Goal: Transaction & Acquisition: Purchase product/service

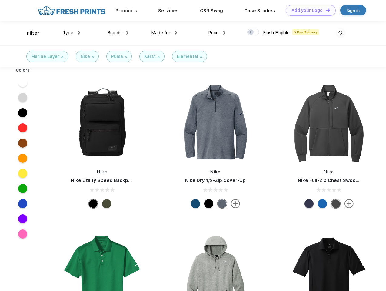
click at [309, 10] on link "Add your Logo Design Tool" at bounding box center [311, 10] width 50 height 11
click at [0, 0] on div "Design Tool" at bounding box center [0, 0] width 0 height 0
click at [325, 10] on link "Add your Logo Design Tool" at bounding box center [311, 10] width 50 height 11
click at [29, 33] on div "Filter" at bounding box center [33, 33] width 12 height 7
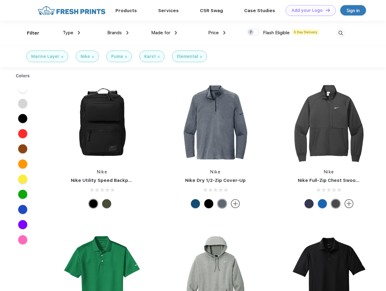
click at [72, 33] on span "Type" at bounding box center [68, 32] width 11 height 5
click at [118, 33] on span "Brands" at bounding box center [114, 32] width 15 height 5
click at [164, 33] on span "Made for" at bounding box center [160, 32] width 19 height 5
click at [217, 33] on span "Price" at bounding box center [213, 32] width 11 height 5
click at [253, 32] on div at bounding box center [253, 32] width 12 height 7
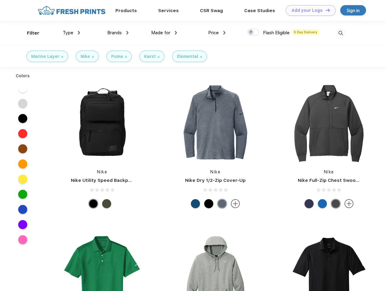
click at [251, 32] on input "checkbox" at bounding box center [249, 30] width 4 height 4
click at [341, 33] on img at bounding box center [341, 33] width 10 height 10
